Goal: Navigation & Orientation: Find specific page/section

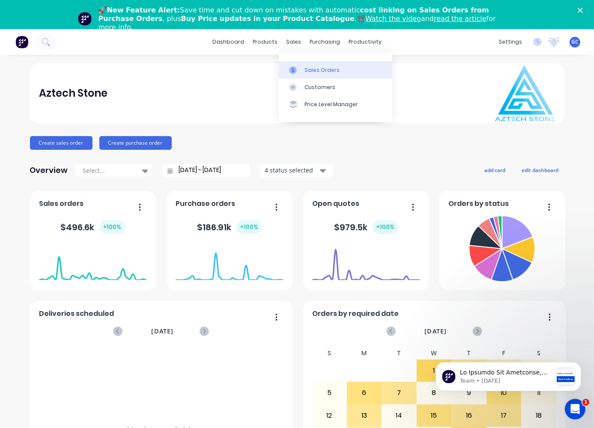
click at [309, 69] on div "Sales Orders" at bounding box center [322, 70] width 35 height 8
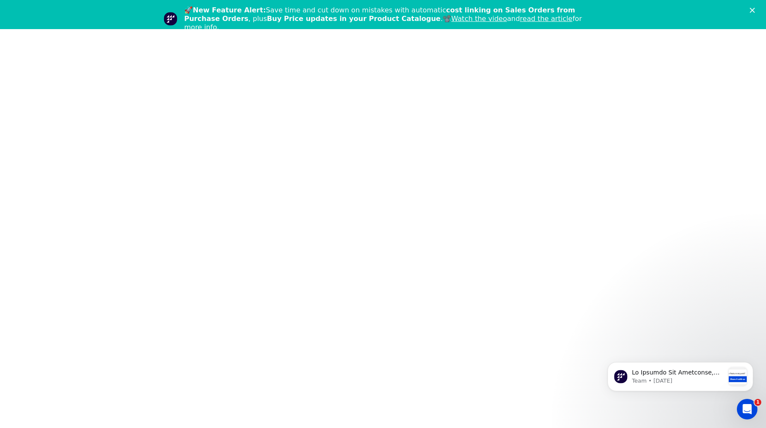
click at [600, 7] on div "🚀 New Feature Alert: Save time and cut down on mistakes with automatic cost lin…" at bounding box center [383, 18] width 766 height 31
click at [600, 9] on icon "Close" at bounding box center [752, 10] width 5 height 5
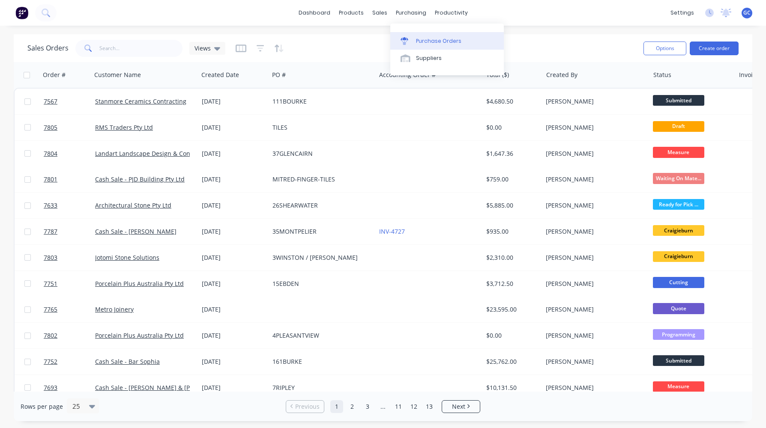
click at [427, 39] on div "Purchase Orders" at bounding box center [438, 41] width 45 height 8
